Goal: Information Seeking & Learning: Learn about a topic

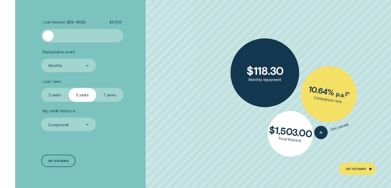
scroll to position [953, 0]
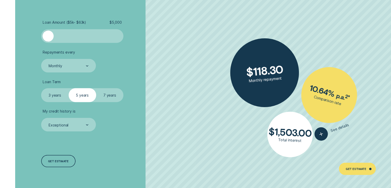
drag, startPoint x: 0, startPoint y: 0, endPoint x: 86, endPoint y: 79, distance: 116.3
click at [86, 79] on li "Loan Term Select Loan Term 3 years 5 years 7 years" at bounding box center [104, 90] width 126 height 23
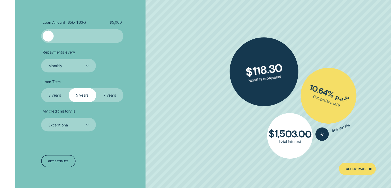
click at [58, 37] on div at bounding box center [82, 35] width 69 height 11
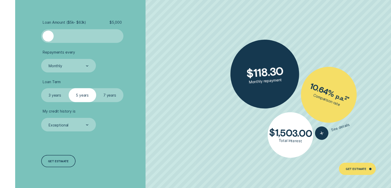
drag, startPoint x: 58, startPoint y: 37, endPoint x: 45, endPoint y: 36, distance: 13.2
click at [45, 36] on div at bounding box center [48, 35] width 11 height 11
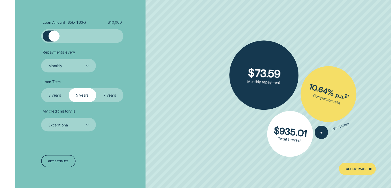
drag, startPoint x: 50, startPoint y: 40, endPoint x: 55, endPoint y: 41, distance: 4.4
click at [55, 41] on div at bounding box center [54, 35] width 11 height 11
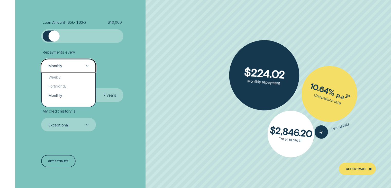
click at [85, 66] on div "Monthly" at bounding box center [68, 65] width 40 height 5
click at [67, 78] on div "Weekly" at bounding box center [69, 76] width 54 height 9
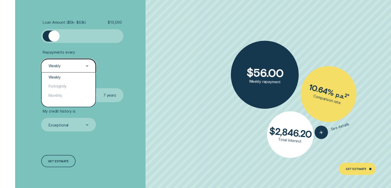
click at [89, 65] on div "Weekly" at bounding box center [68, 66] width 55 height 14
click at [70, 92] on div "Monthly" at bounding box center [69, 95] width 54 height 9
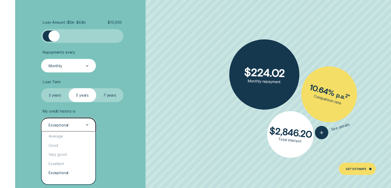
click at [81, 124] on div "Exceptional" at bounding box center [68, 124] width 40 height 5
click at [67, 144] on div "Good" at bounding box center [69, 144] width 54 height 9
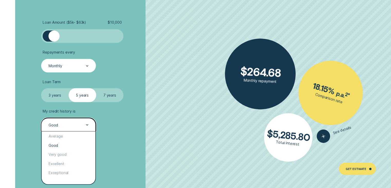
click at [70, 124] on div "Good" at bounding box center [68, 124] width 40 height 5
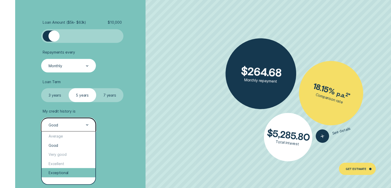
click at [60, 172] on div "Exceptional" at bounding box center [69, 172] width 54 height 9
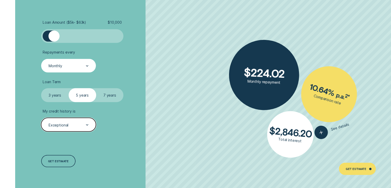
click at [76, 125] on div "Exceptional" at bounding box center [68, 124] width 40 height 5
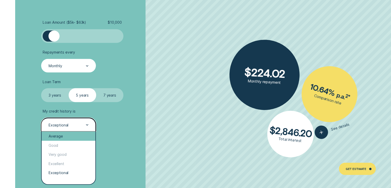
click at [66, 139] on div "Average" at bounding box center [69, 135] width 54 height 9
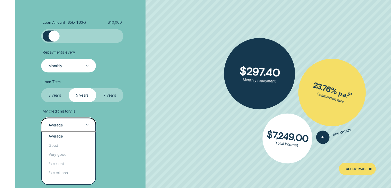
click at [83, 124] on div "Average" at bounding box center [68, 124] width 40 height 5
click at [57, 154] on div "Very good" at bounding box center [69, 153] width 54 height 9
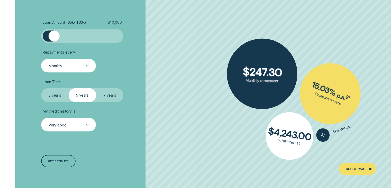
click at [50, 92] on label "3 years" at bounding box center [55, 95] width 28 height 14
click at [41, 88] on input "3 years" at bounding box center [41, 88] width 0 height 0
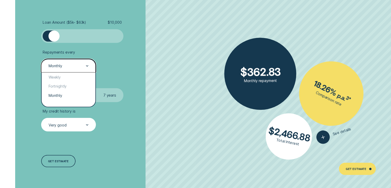
click at [80, 61] on div "Monthly" at bounding box center [68, 66] width 55 height 14
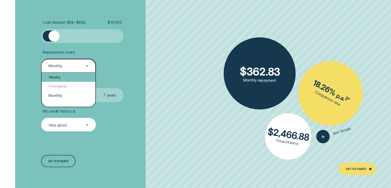
click at [63, 78] on div "Weekly" at bounding box center [69, 76] width 54 height 9
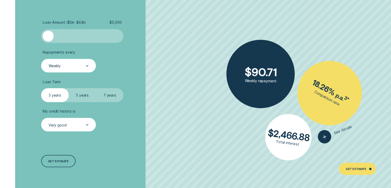
drag, startPoint x: 55, startPoint y: 36, endPoint x: 30, endPoint y: 36, distance: 25.5
click at [30, 36] on div "Loan Amount ( $5k - $63k ) $ 5,000 Repayments every Weekly Loan Term Select Loa…" at bounding box center [196, 93] width 366 height 191
